Goal: Transaction & Acquisition: Purchase product/service

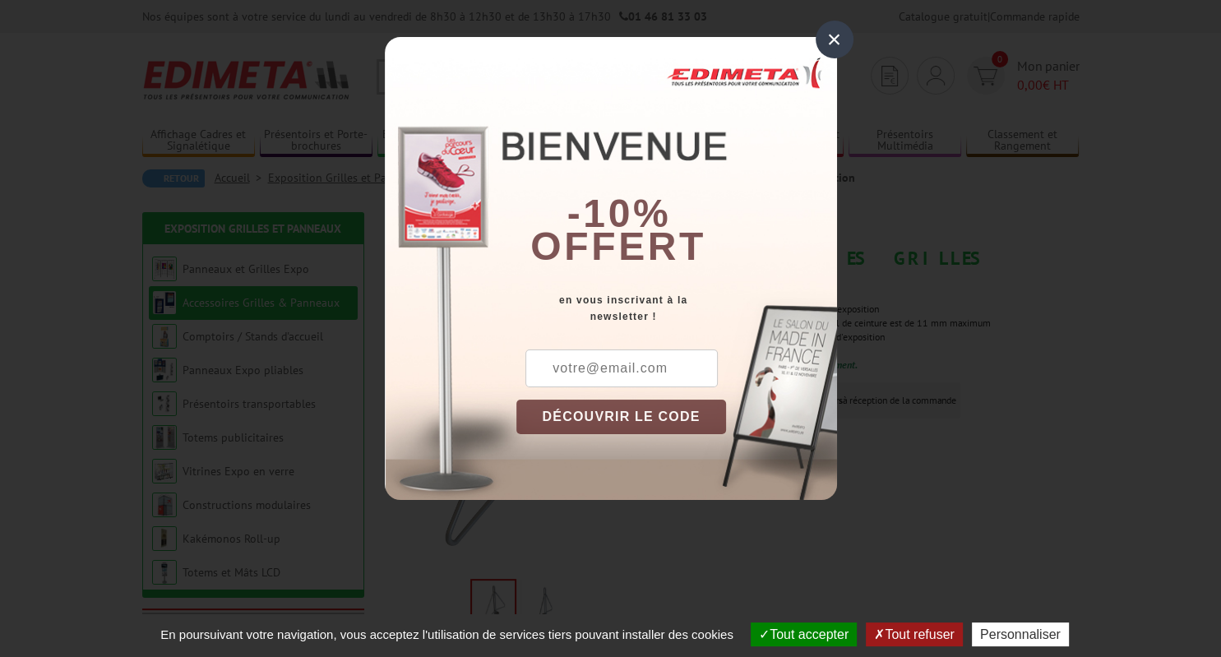
click at [845, 43] on div "×" at bounding box center [835, 40] width 38 height 38
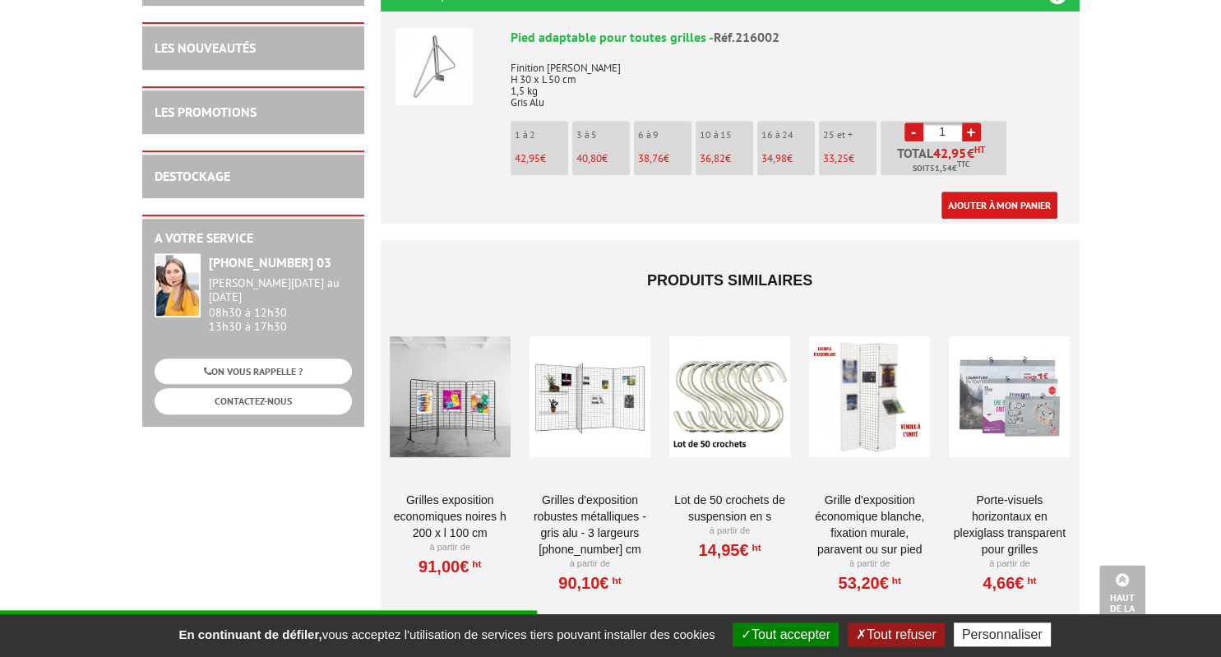
scroll to position [694, 0]
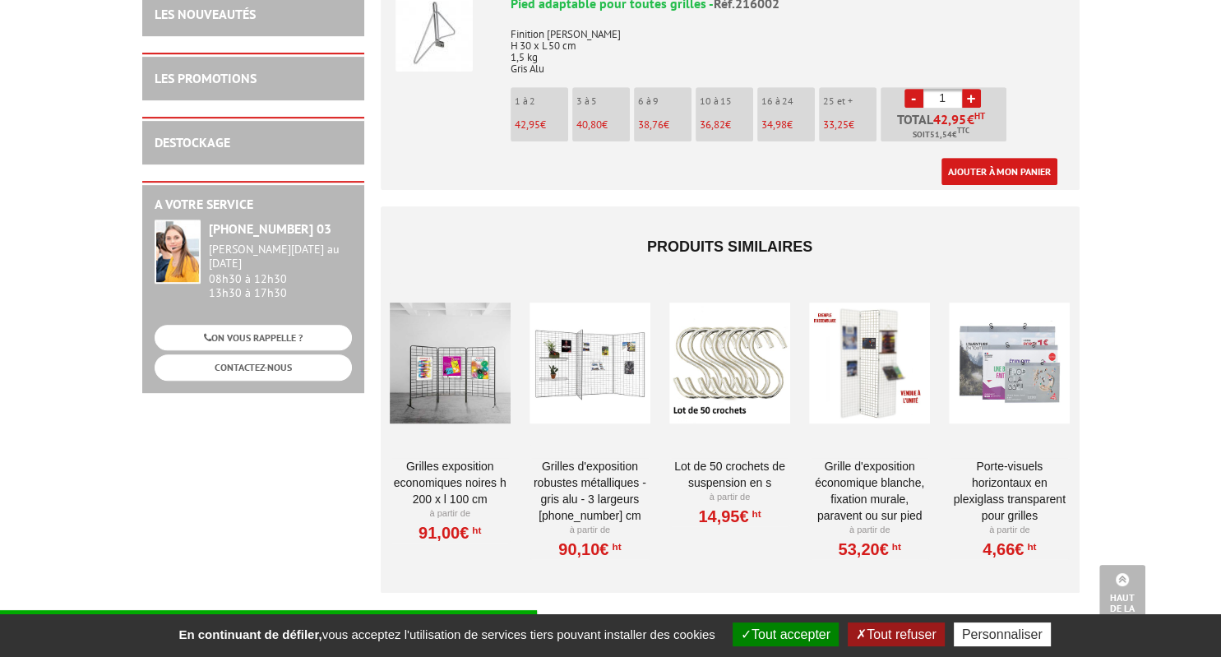
click at [477, 378] on div at bounding box center [450, 363] width 121 height 164
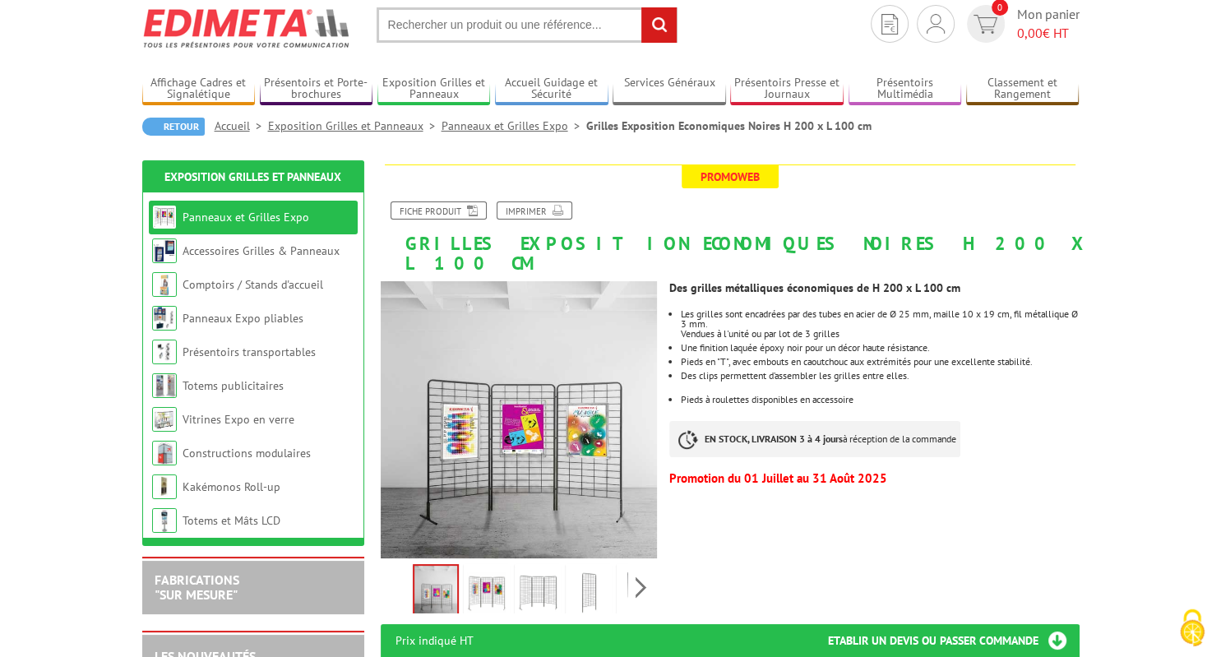
scroll to position [86, 0]
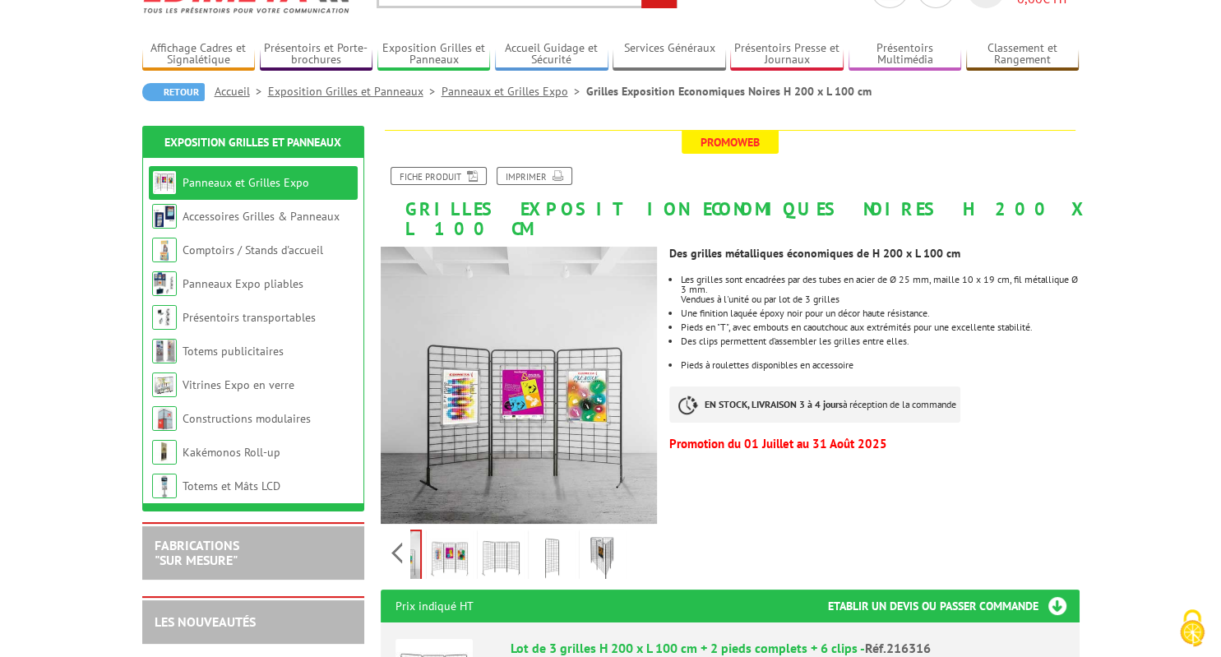
click at [638, 531] on div "Previous Next" at bounding box center [519, 553] width 277 height 58
click at [612, 544] on img at bounding box center [602, 558] width 39 height 51
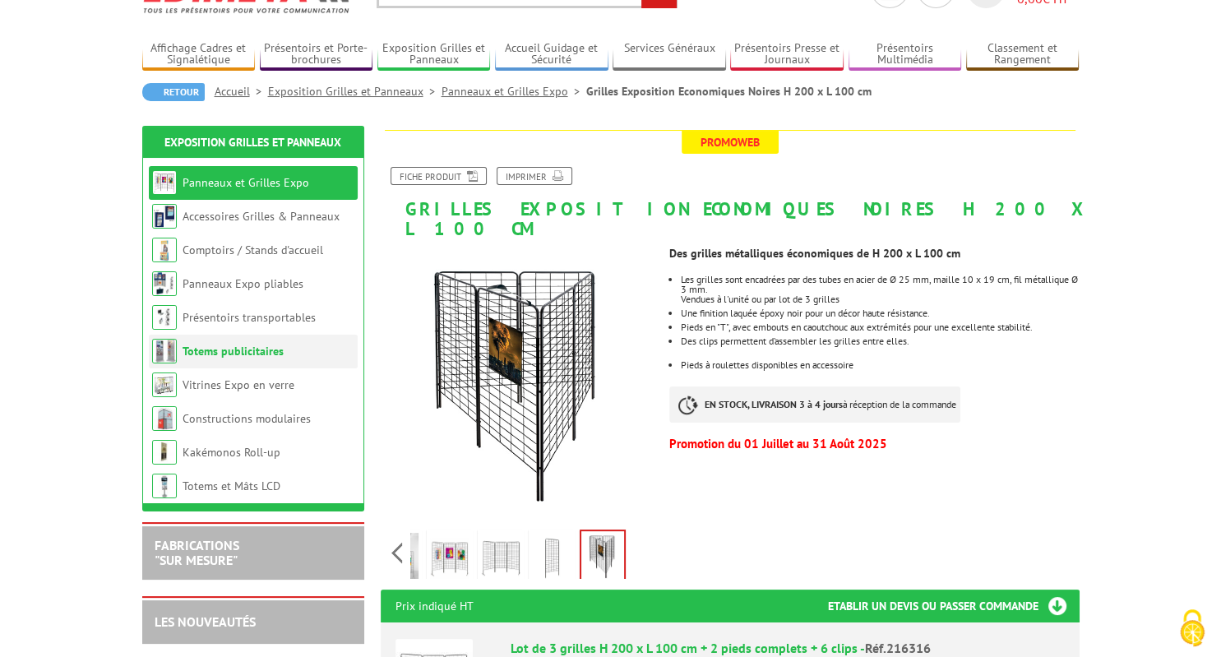
click at [243, 358] on link "Totems publicitaires" at bounding box center [233, 351] width 101 height 15
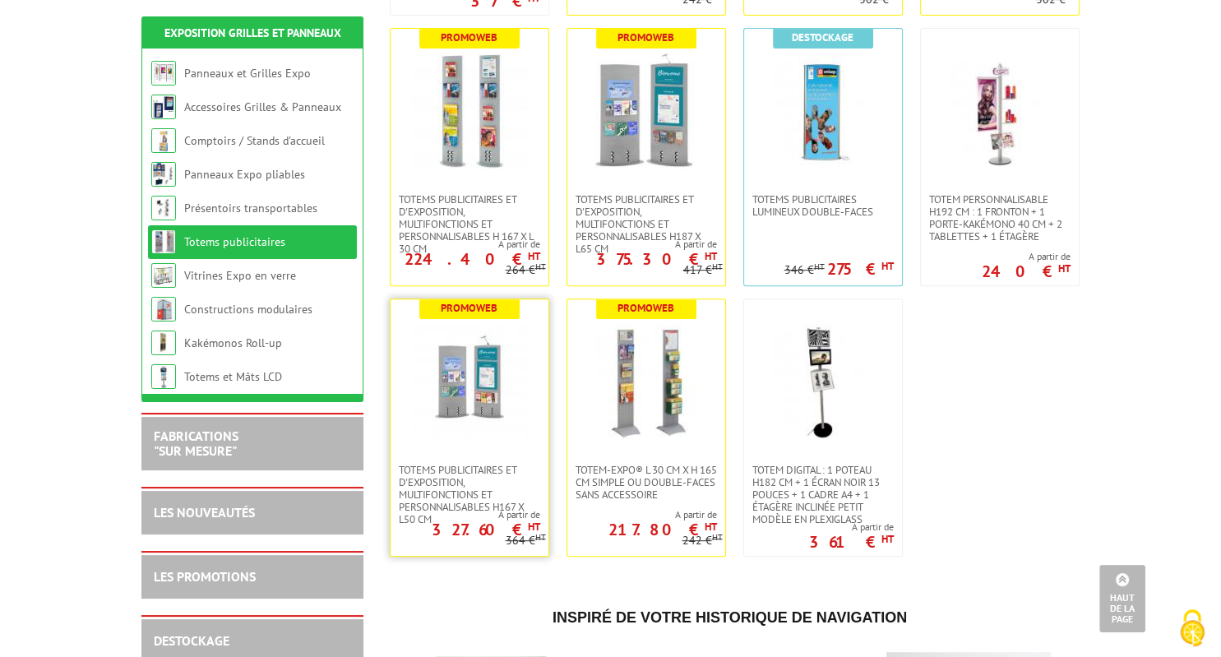
scroll to position [347, 0]
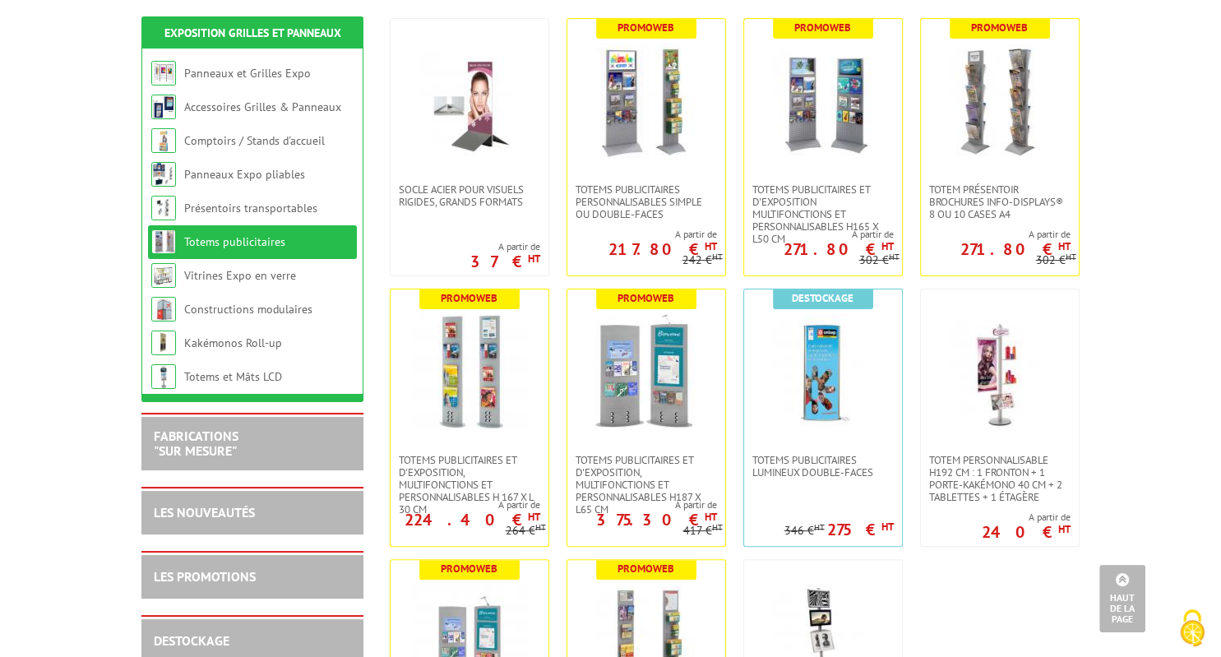
click at [282, 252] on li "Totems publicitaires" at bounding box center [252, 242] width 209 height 34
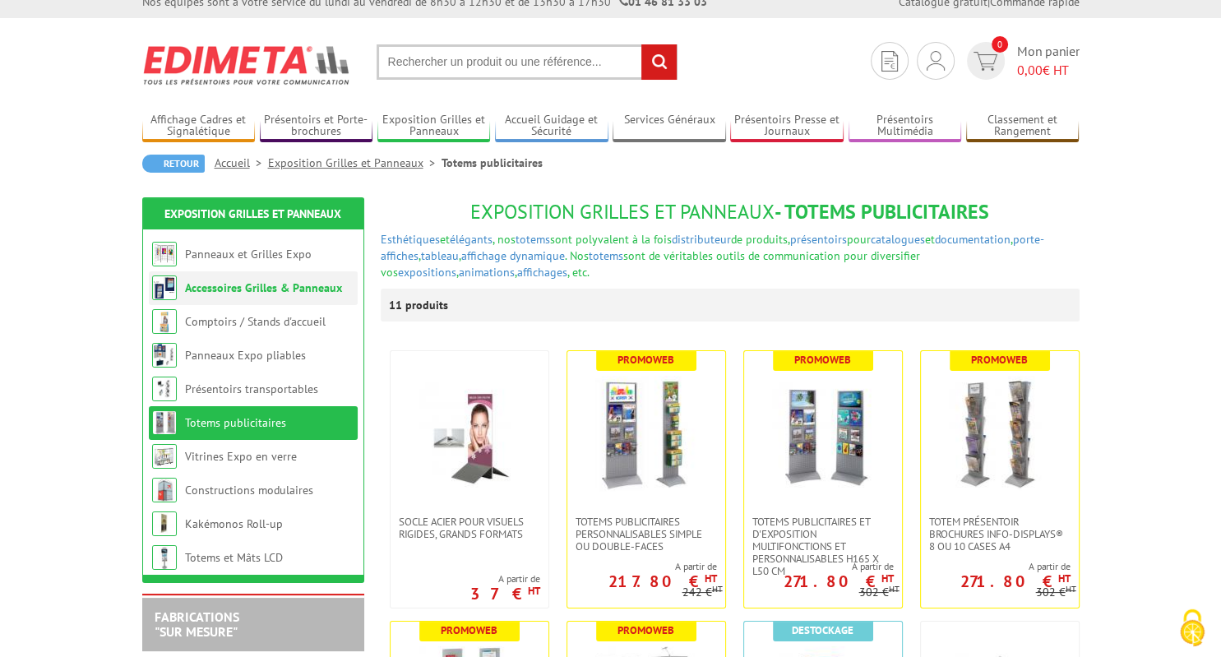
scroll to position [0, 0]
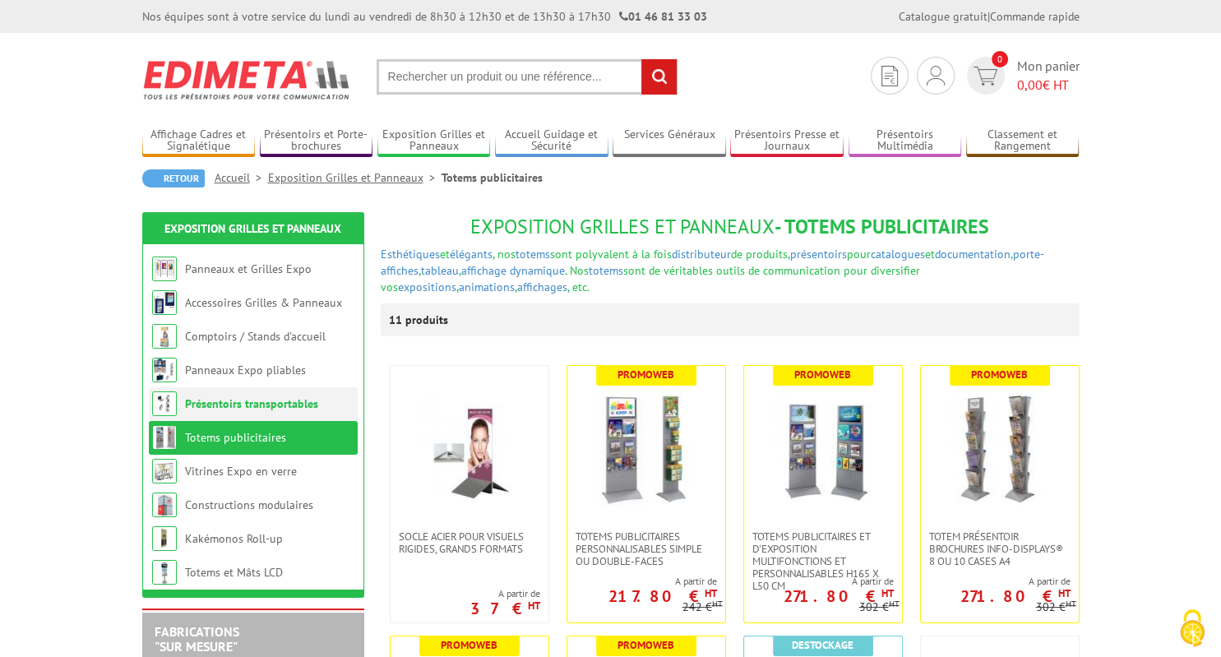
click at [282, 413] on li "Présentoirs transportables" at bounding box center [253, 404] width 209 height 34
click at [276, 383] on li "Panneaux Expo pliables" at bounding box center [253, 371] width 209 height 34
click at [276, 367] on link "Panneaux Expo pliables" at bounding box center [245, 370] width 120 height 15
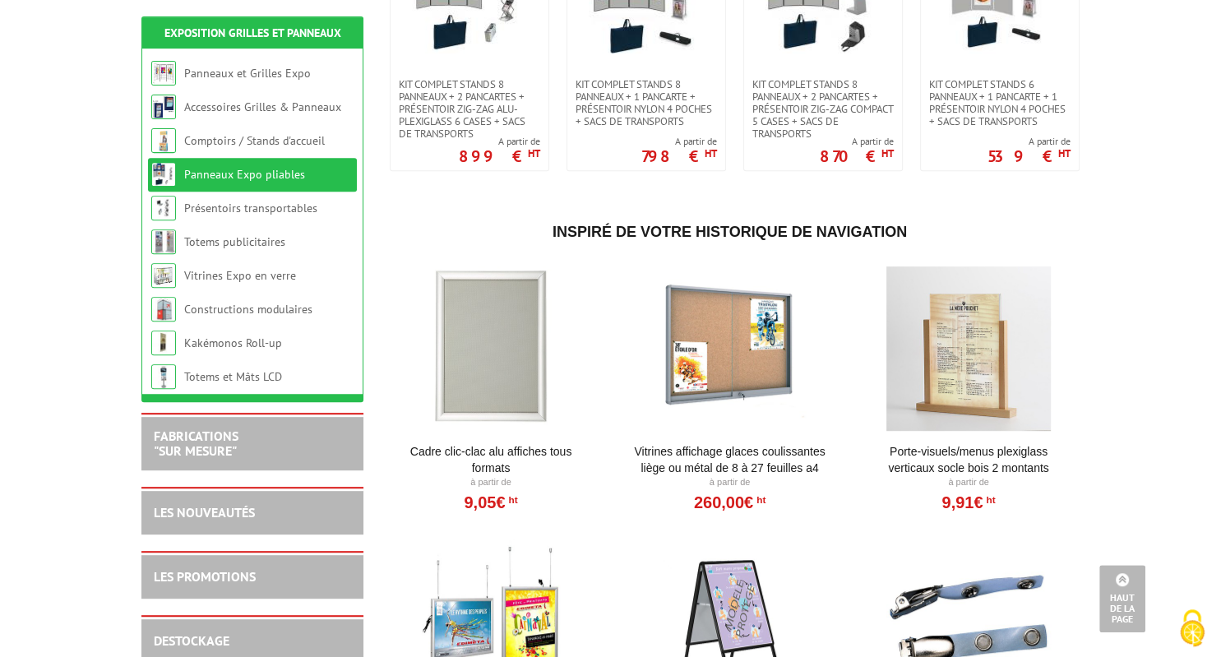
scroll to position [521, 0]
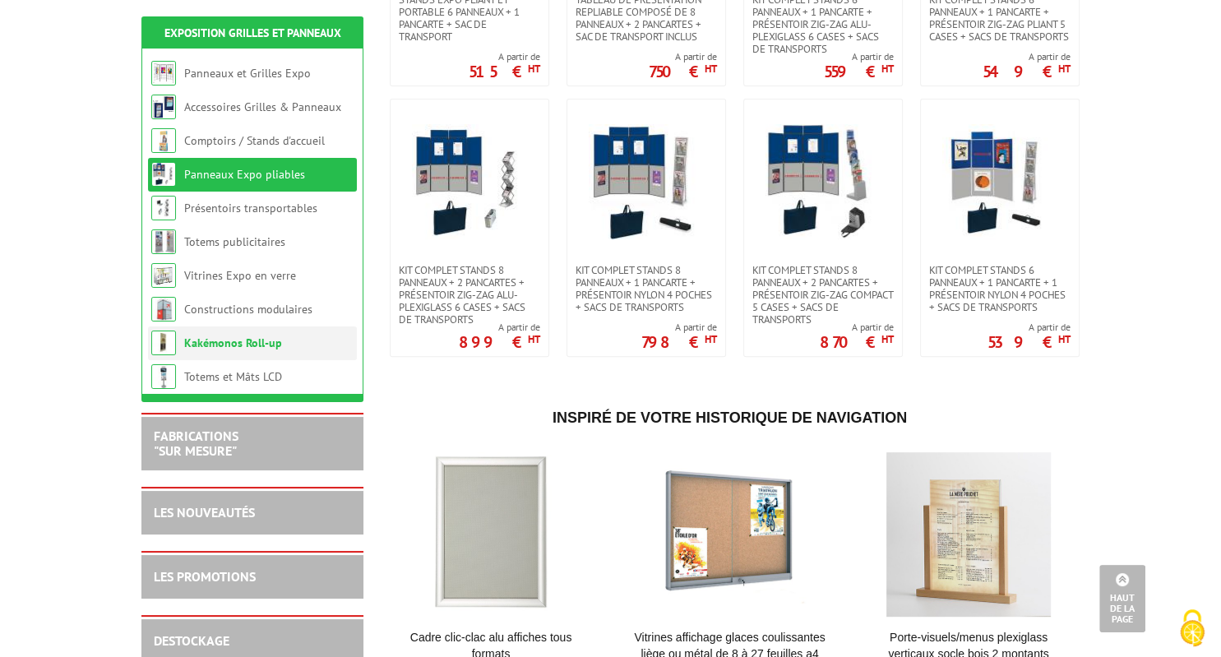
click at [259, 343] on link "Kakémonos Roll-up" at bounding box center [233, 343] width 98 height 15
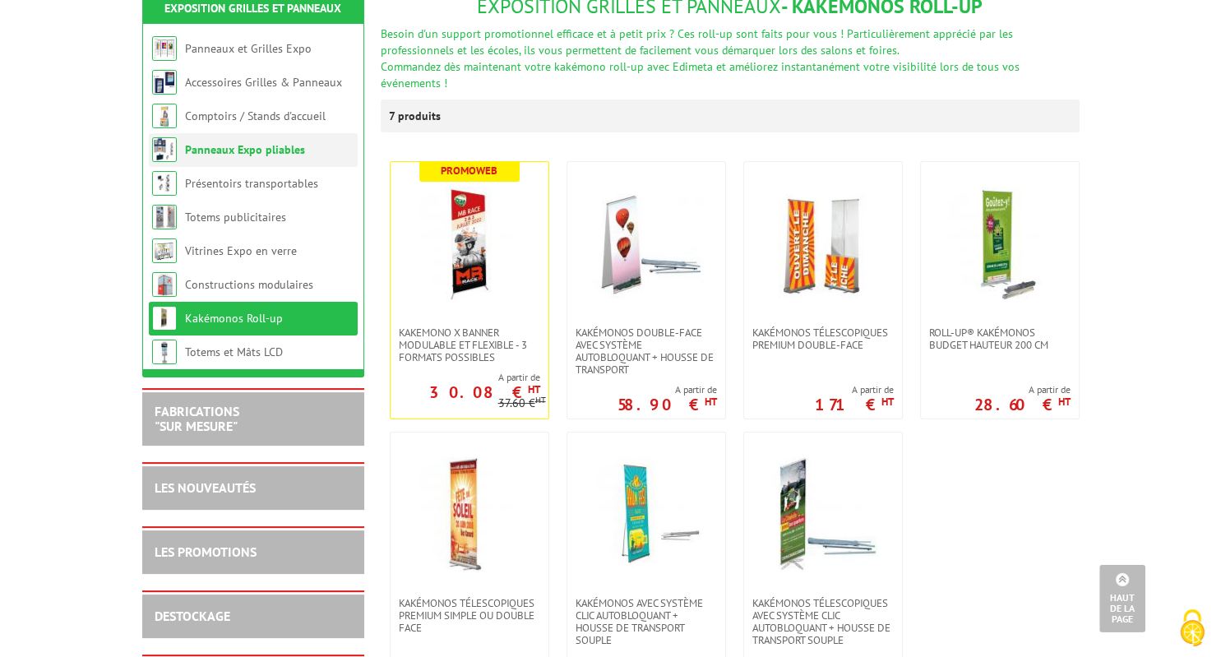
scroll to position [86, 0]
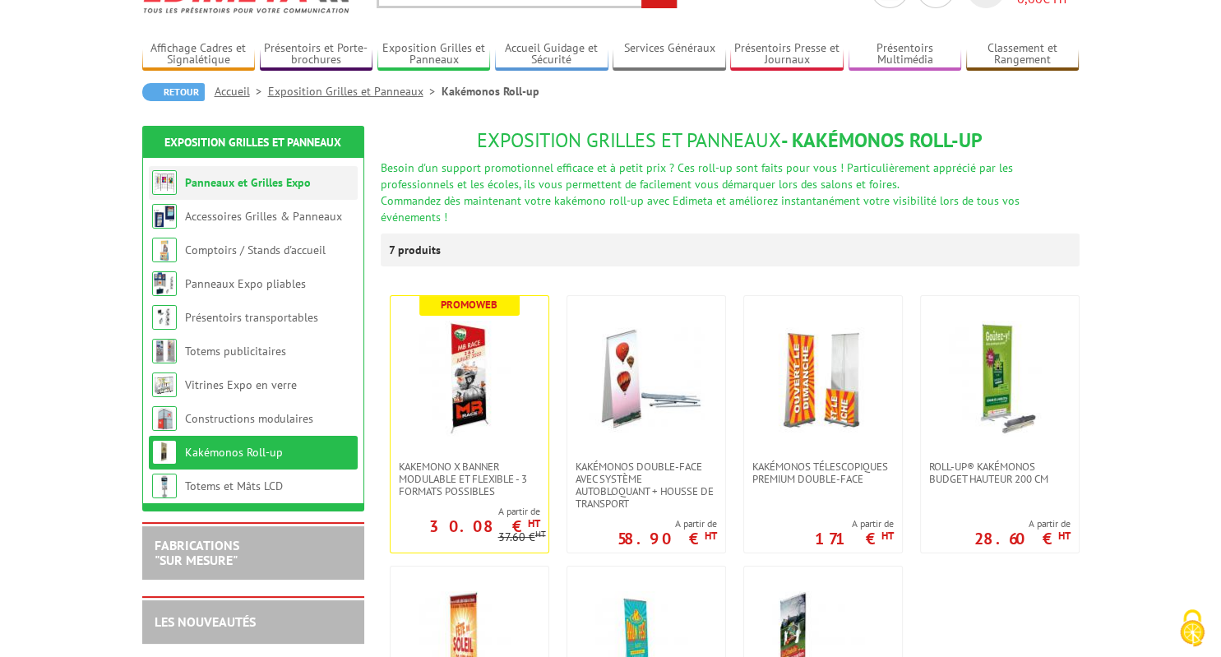
click at [291, 183] on link "Panneaux et Grilles Expo" at bounding box center [248, 182] width 126 height 15
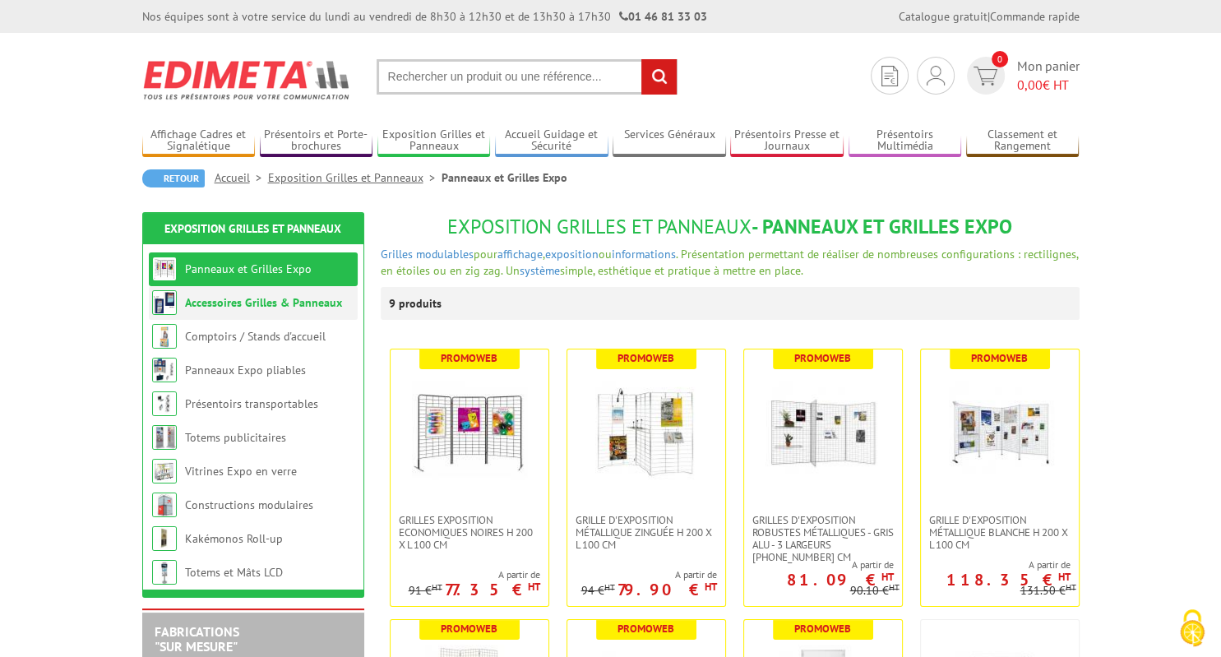
click at [301, 308] on link "Accessoires Grilles & Panneaux" at bounding box center [263, 302] width 157 height 15
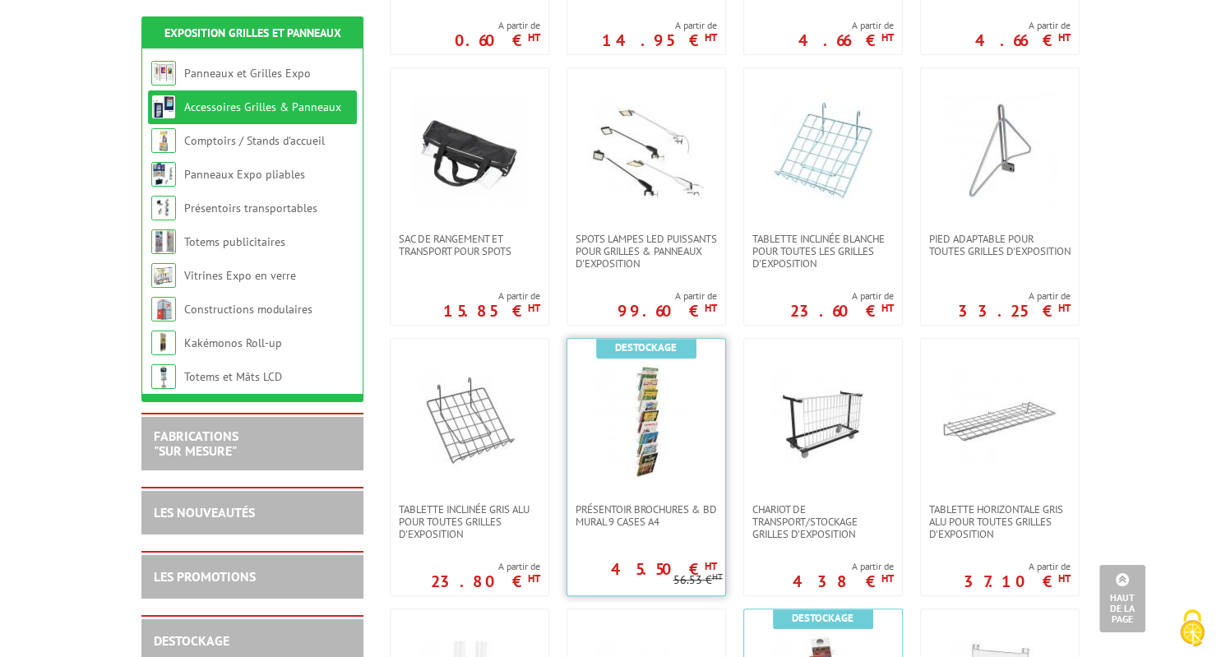
scroll to position [521, 0]
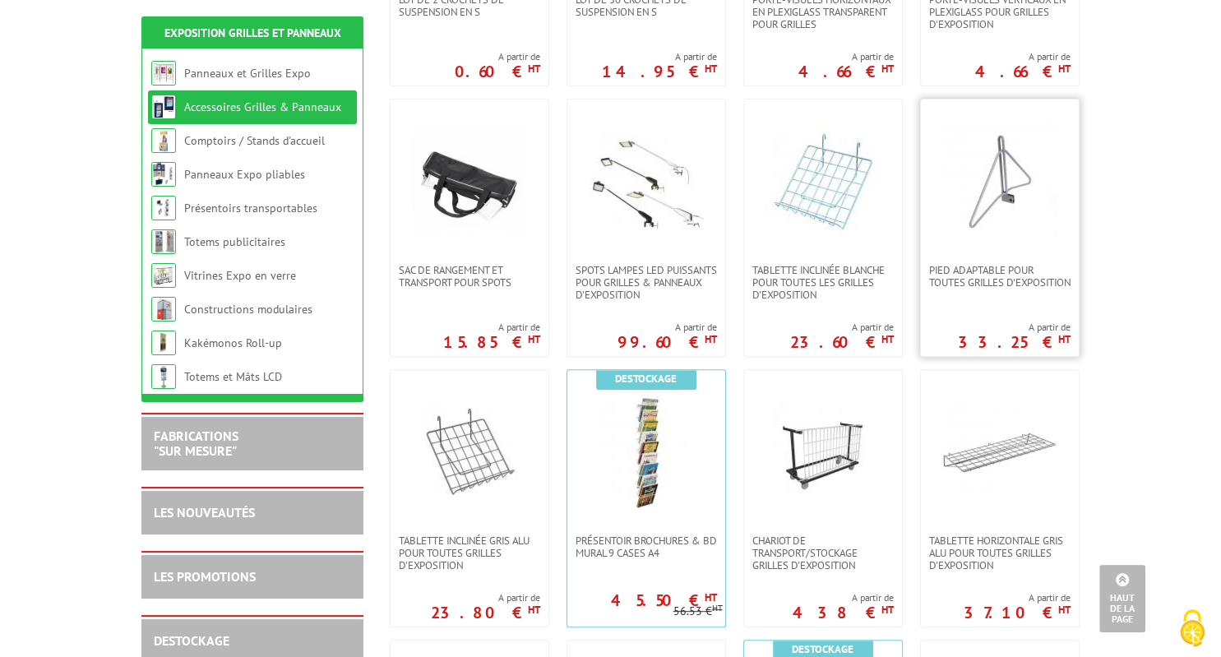
click at [982, 304] on div "Pied adaptable pour toutes grilles d'exposition A partir de 33.25 € HT" at bounding box center [1000, 228] width 160 height 258
click at [984, 289] on span "Pied adaptable pour toutes grilles d'exposition" at bounding box center [999, 276] width 141 height 25
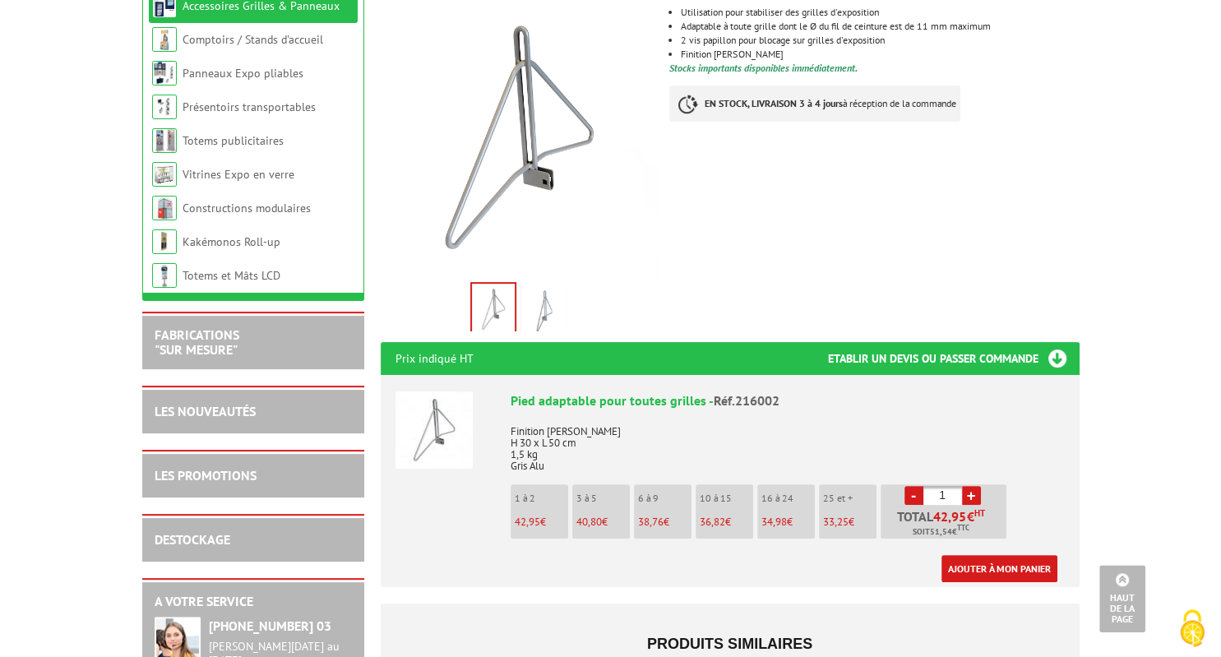
scroll to position [260, 0]
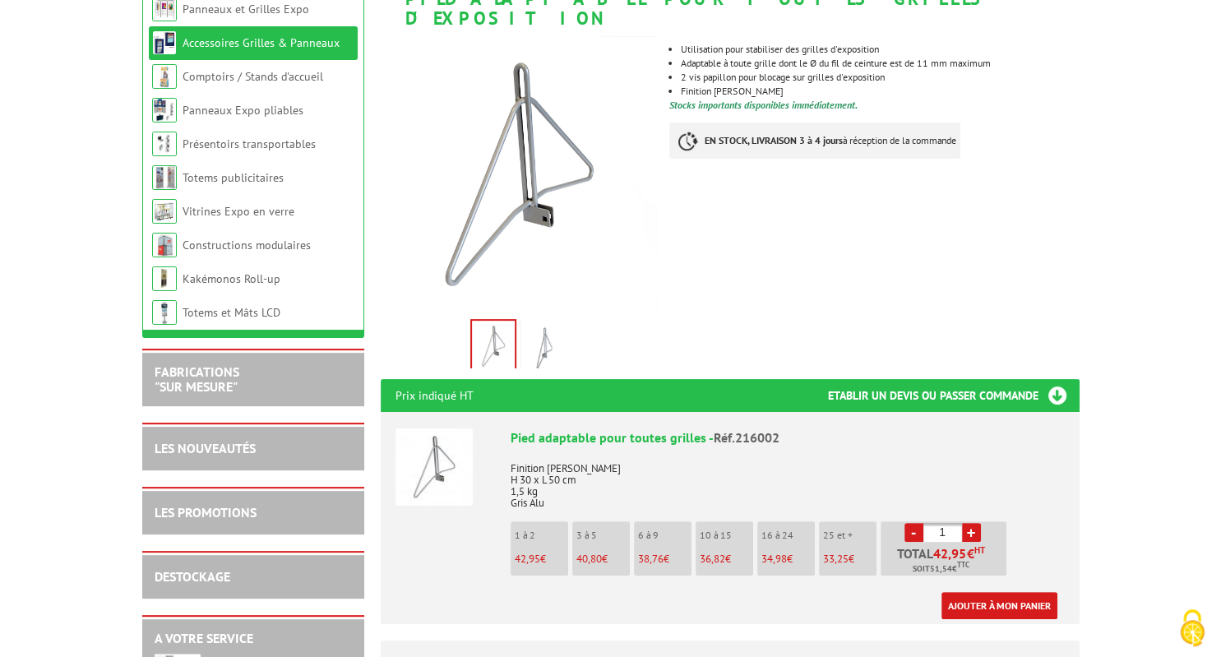
click at [558, 327] on img at bounding box center [544, 347] width 39 height 51
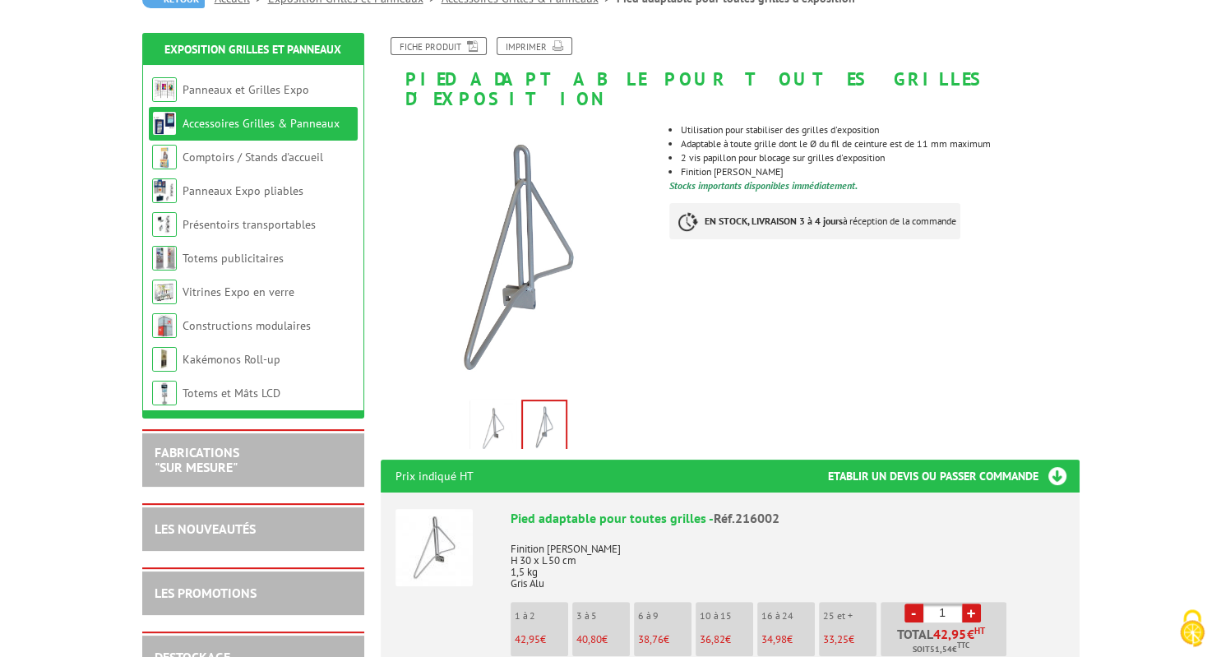
scroll to position [174, 0]
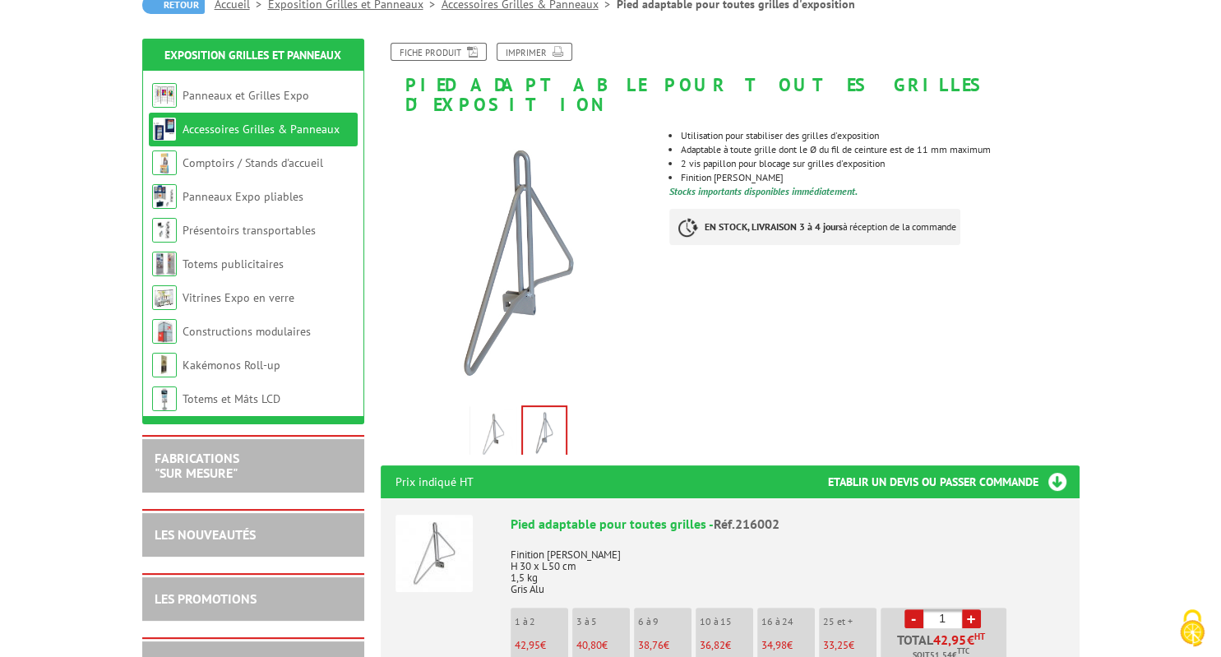
click at [516, 423] on link at bounding box center [493, 434] width 46 height 58
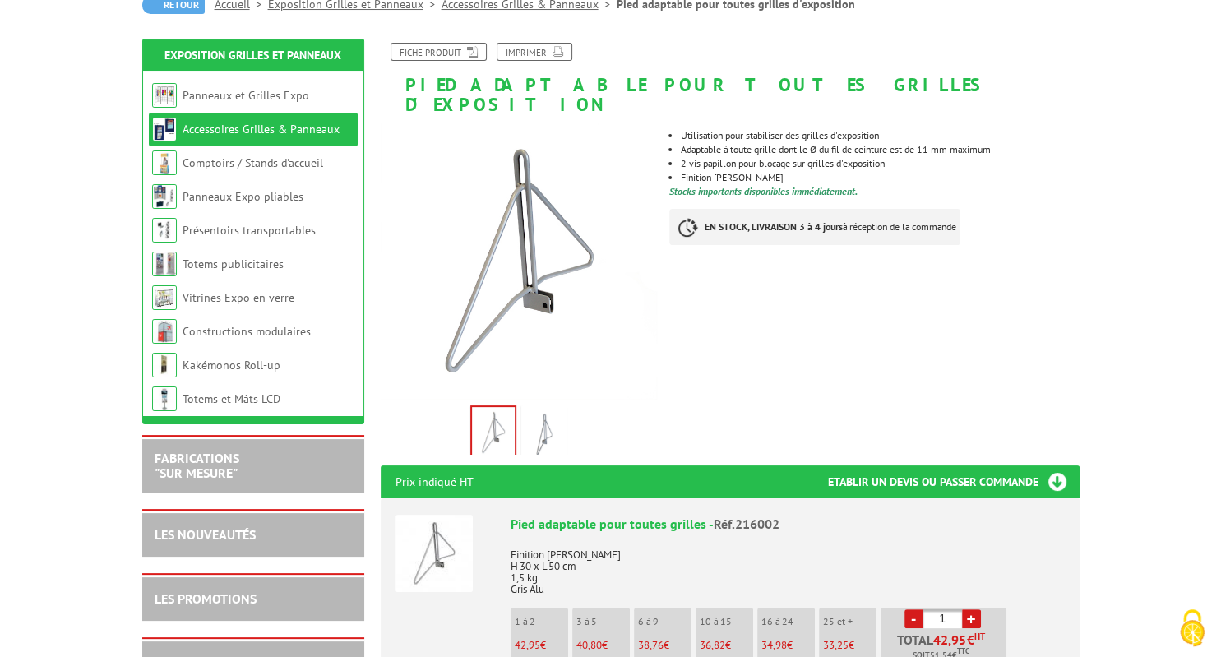
click at [528, 416] on img at bounding box center [544, 434] width 39 height 51
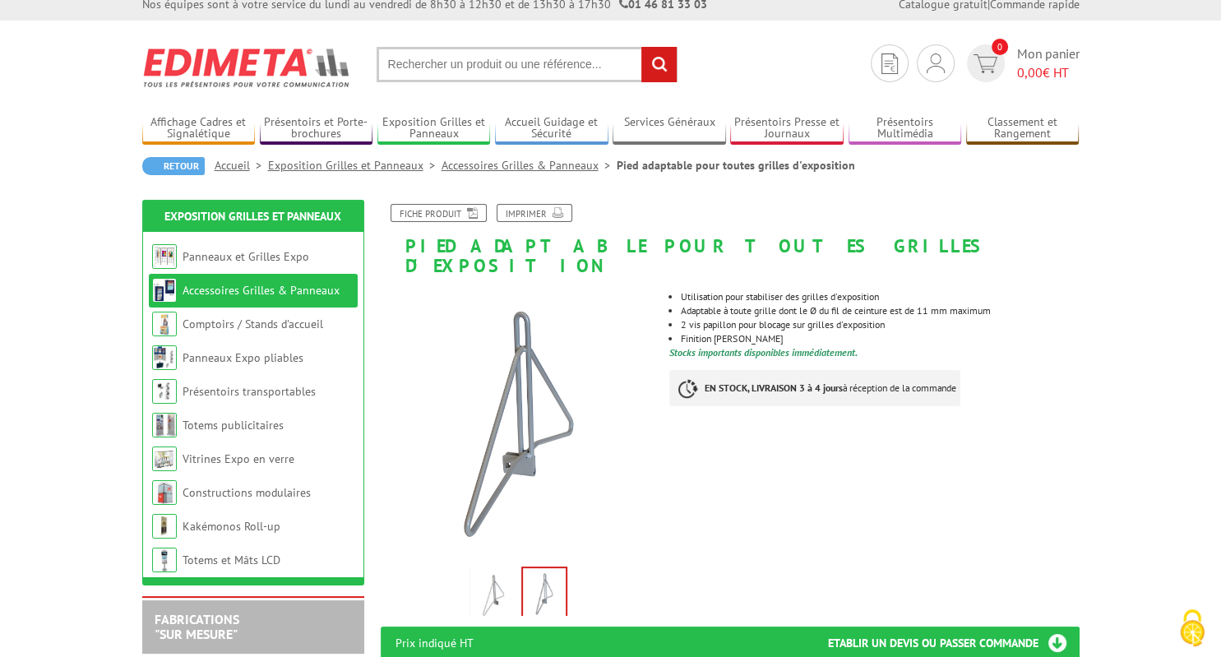
scroll to position [0, 0]
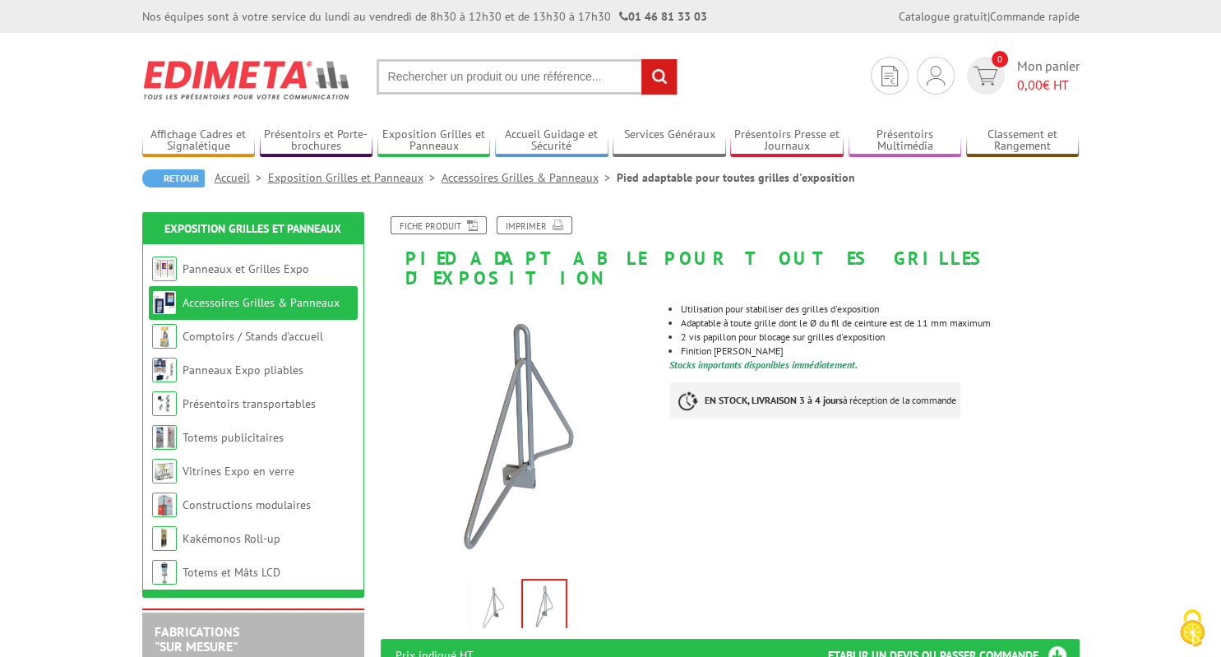
click at [506, 594] on img at bounding box center [493, 607] width 39 height 51
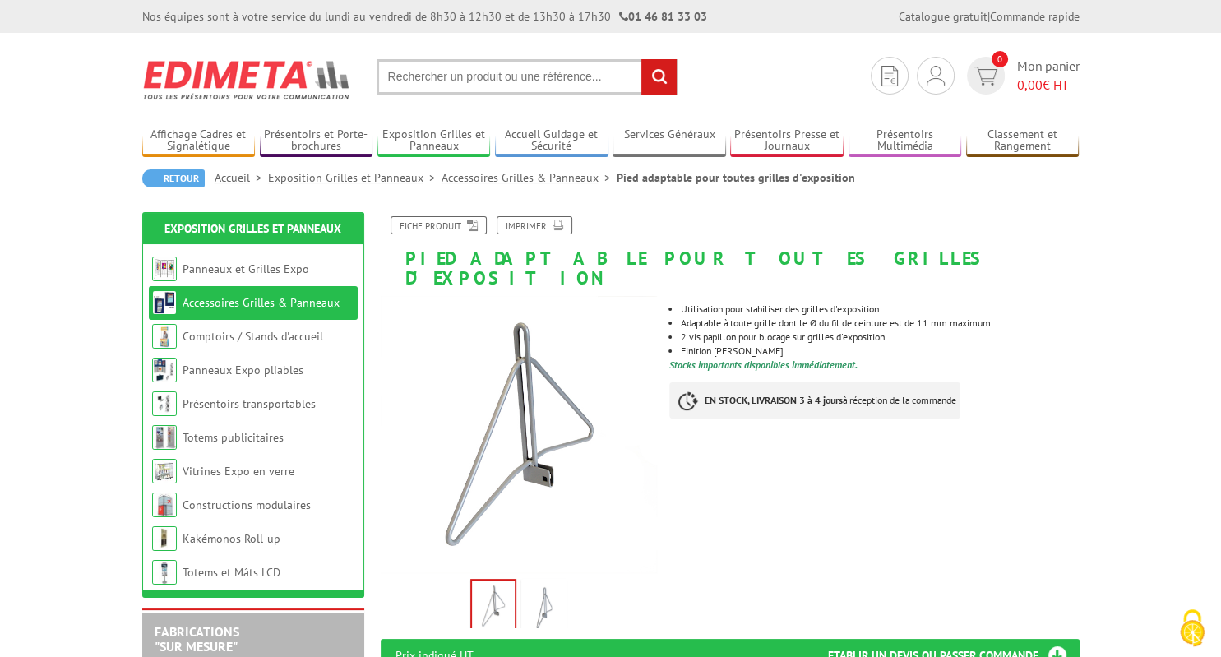
click at [533, 582] on img at bounding box center [544, 607] width 39 height 51
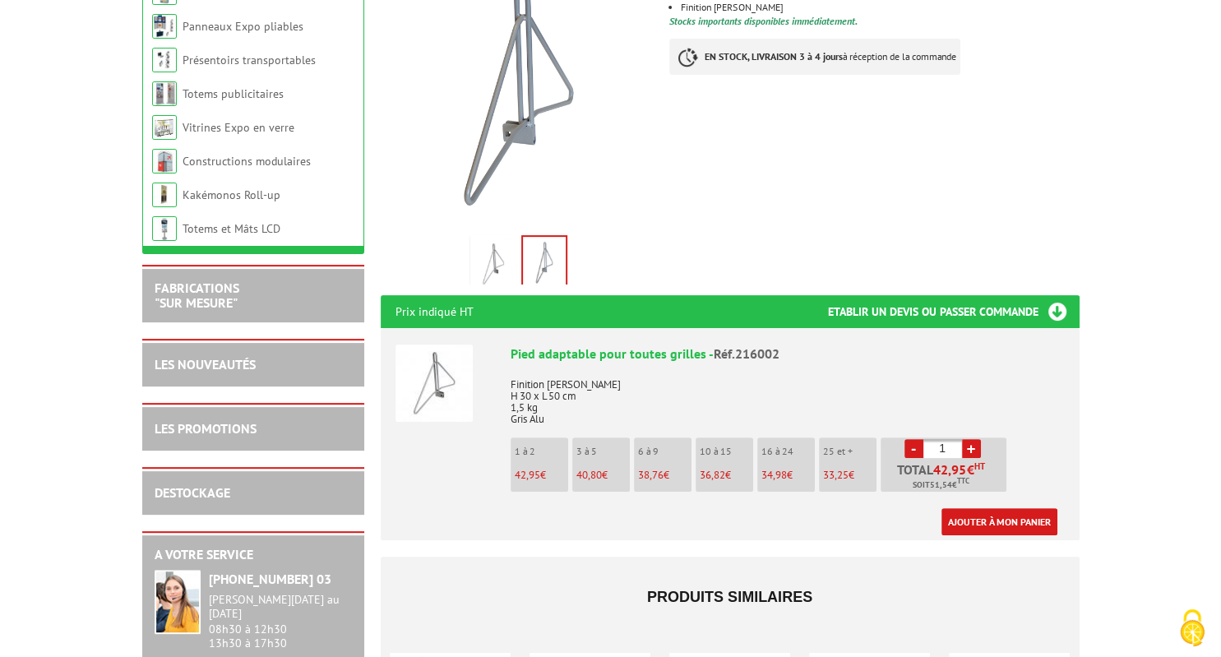
scroll to position [347, 0]
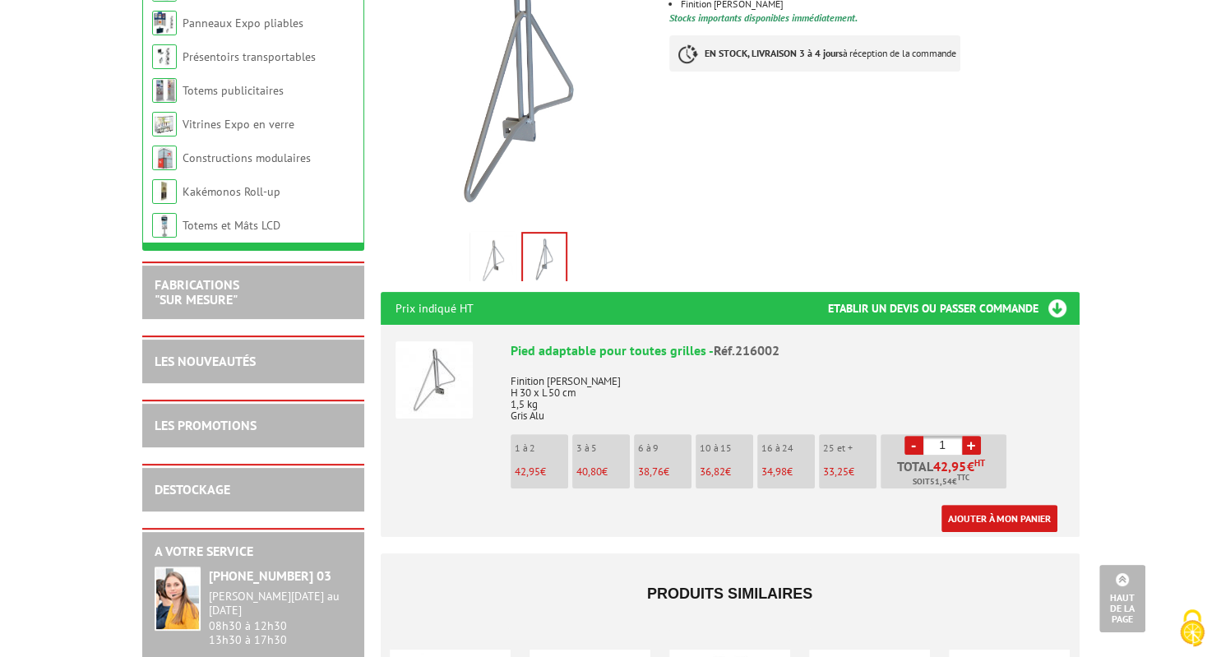
click at [972, 436] on link "+" at bounding box center [971, 445] width 19 height 19
type input "2"
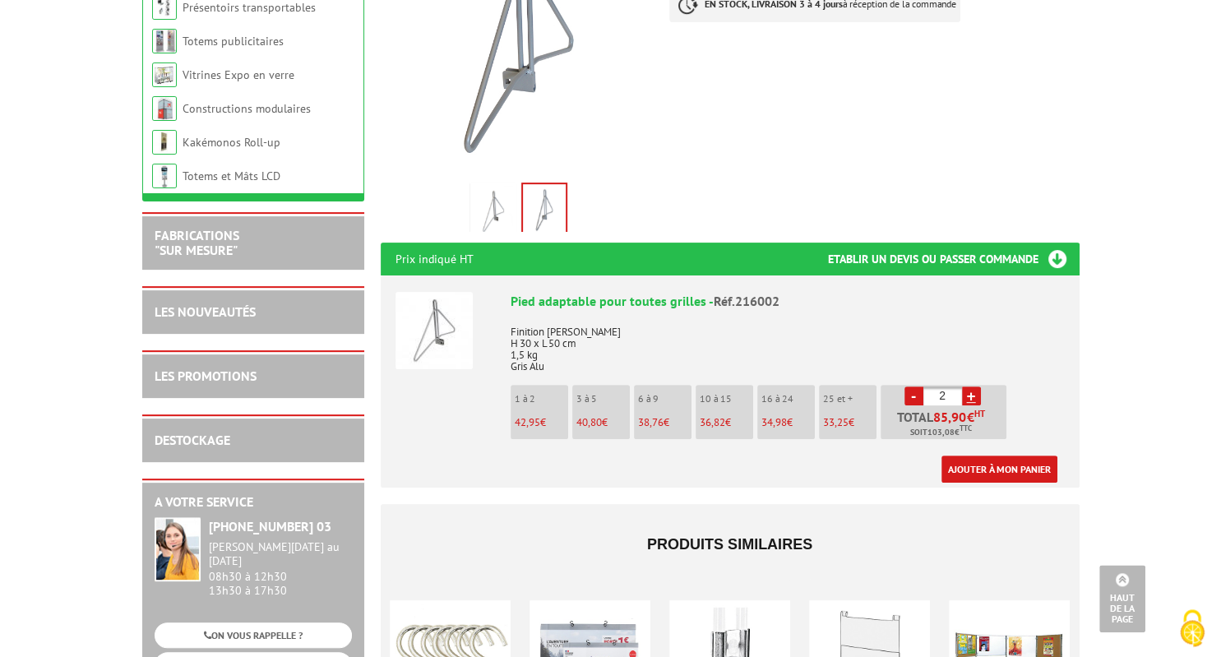
scroll to position [434, 0]
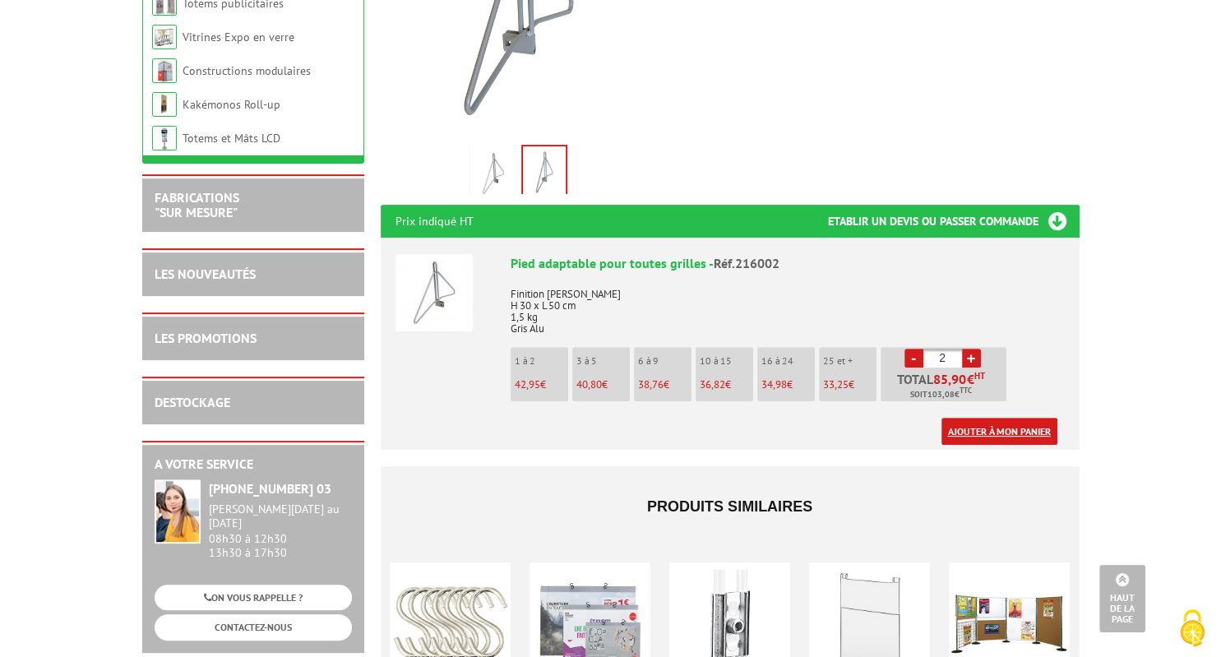
click at [990, 419] on link "Ajouter à mon panier" at bounding box center [1000, 431] width 116 height 27
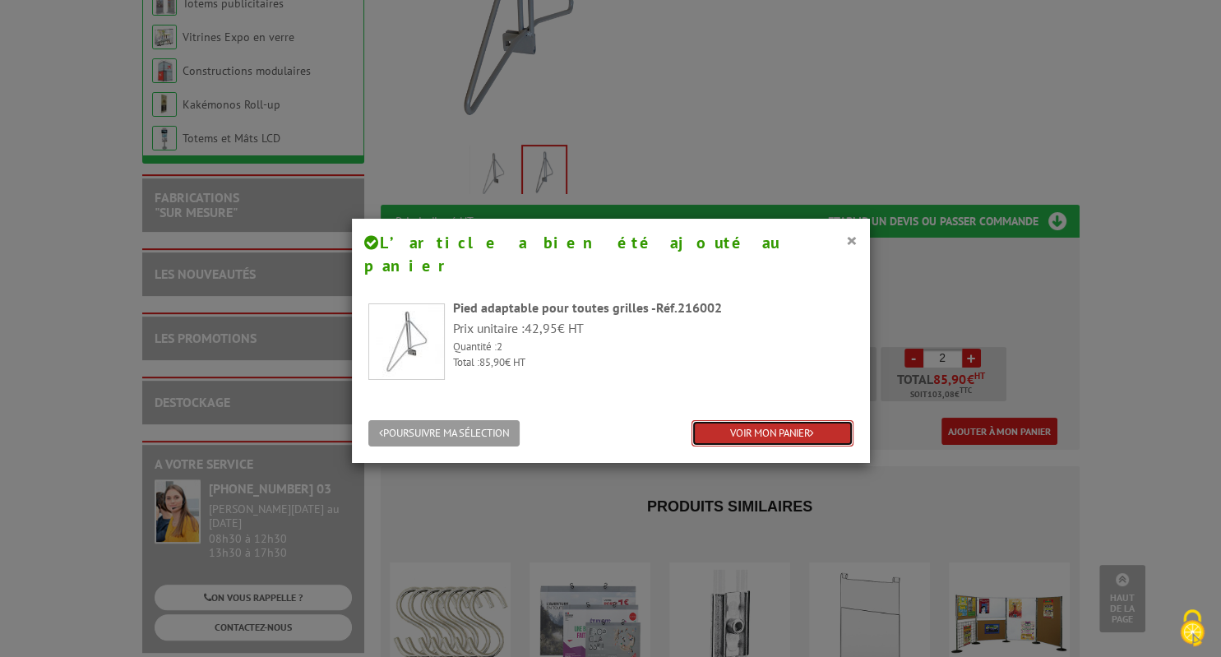
click at [749, 420] on link "VOIR MON PANIER" at bounding box center [773, 433] width 162 height 27
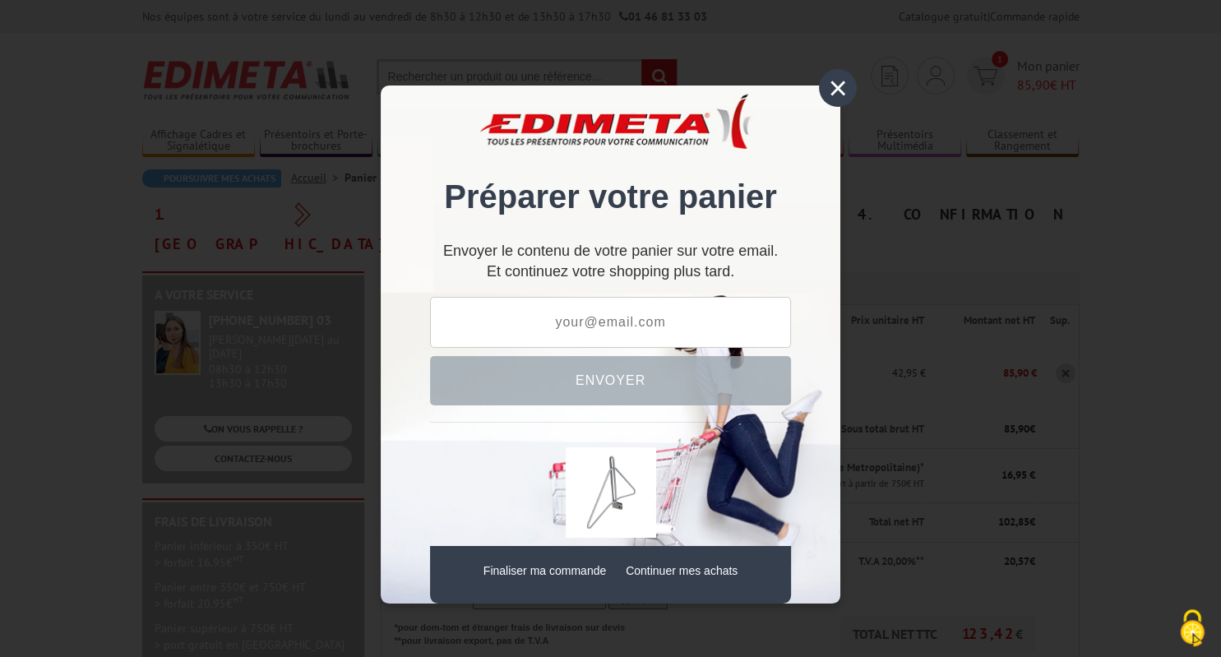
click at [842, 91] on div "×" at bounding box center [838, 88] width 38 height 38
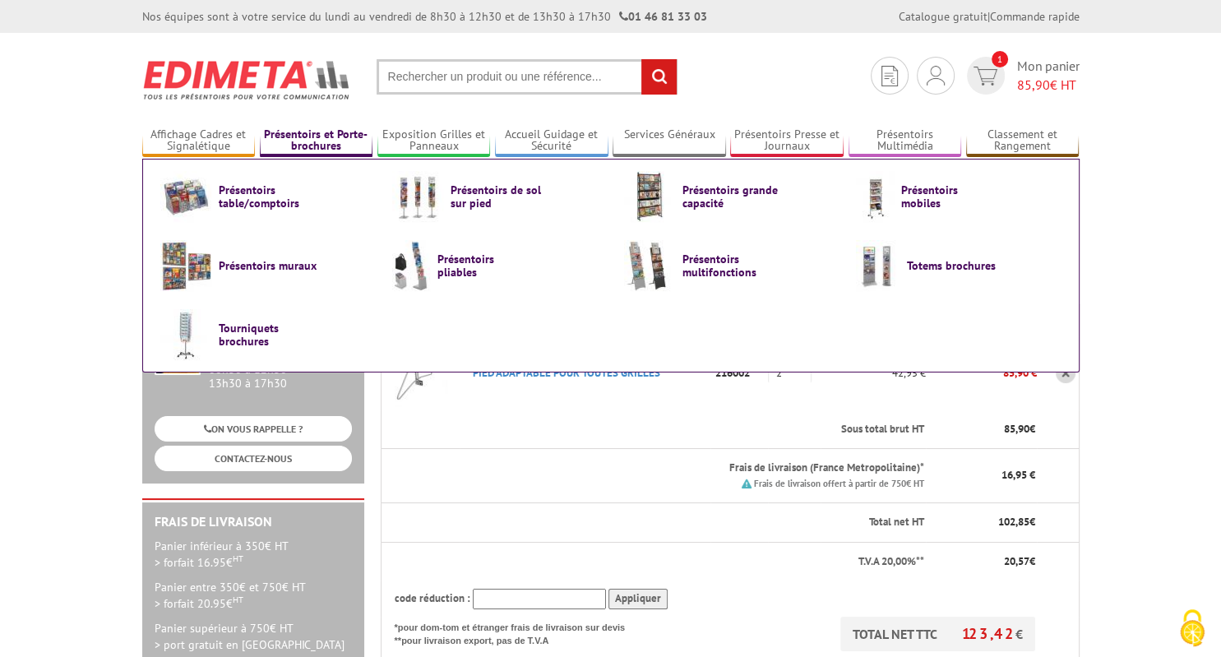
click at [311, 141] on link "Présentoirs et Porte-brochures" at bounding box center [317, 140] width 114 height 27
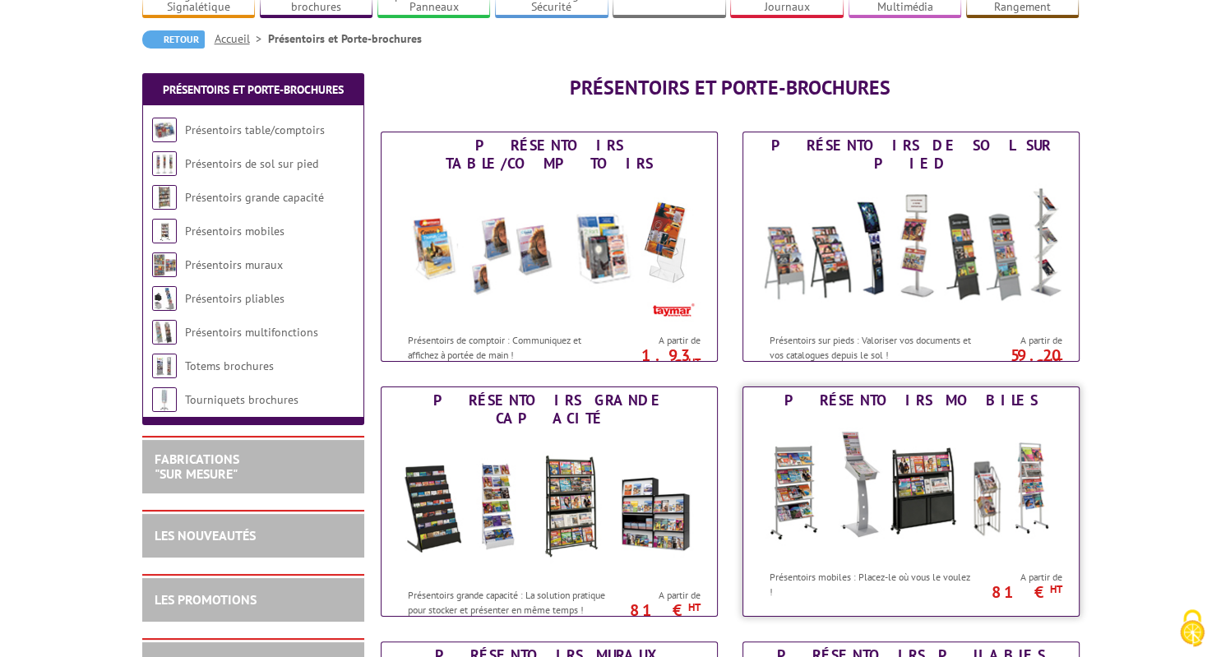
scroll to position [174, 0]
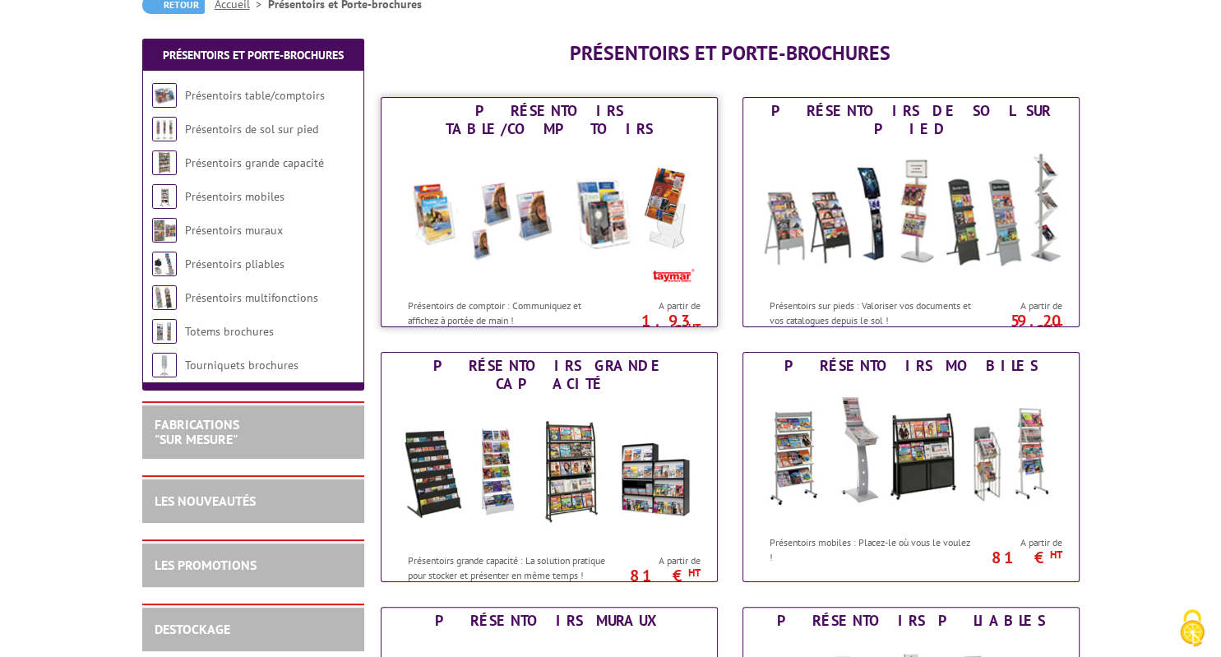
click at [443, 209] on img at bounding box center [549, 216] width 304 height 148
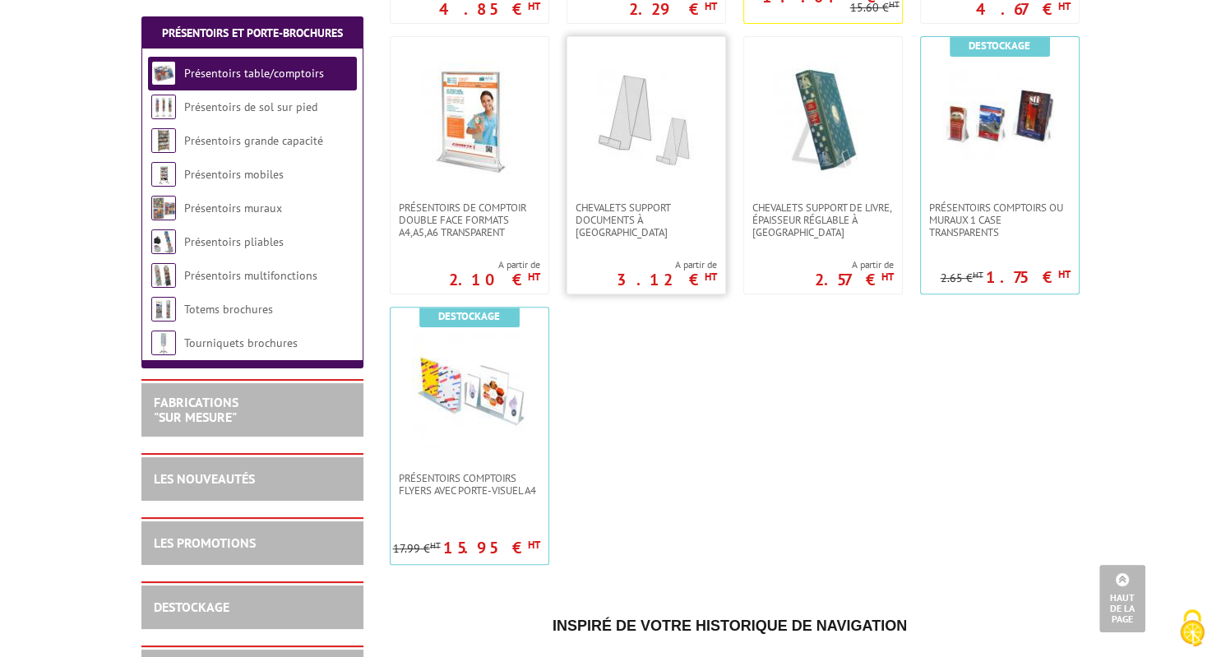
scroll to position [260, 0]
